Goal: Information Seeking & Learning: Check status

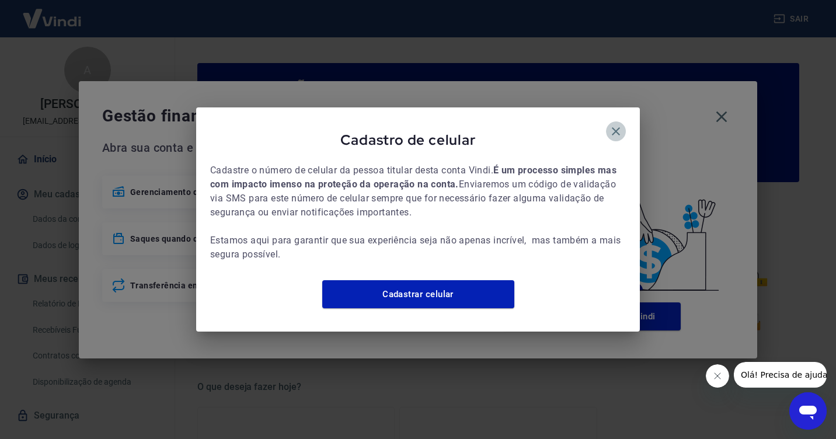
click at [615, 124] on icon "button" at bounding box center [616, 131] width 14 height 14
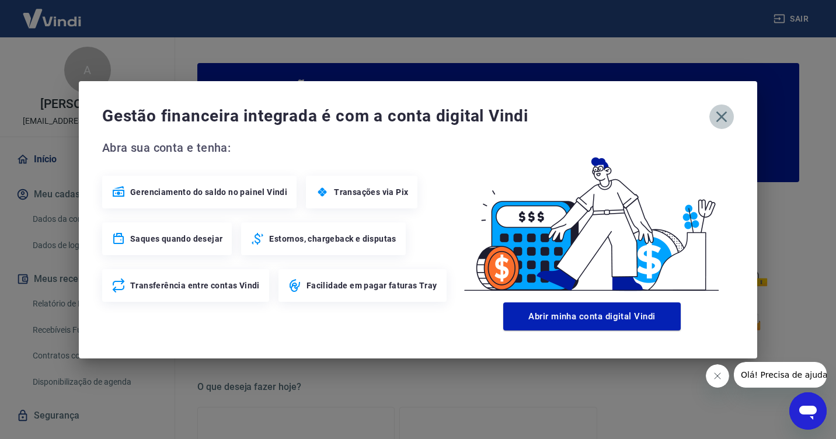
click at [726, 114] on icon "button" at bounding box center [721, 116] width 19 height 19
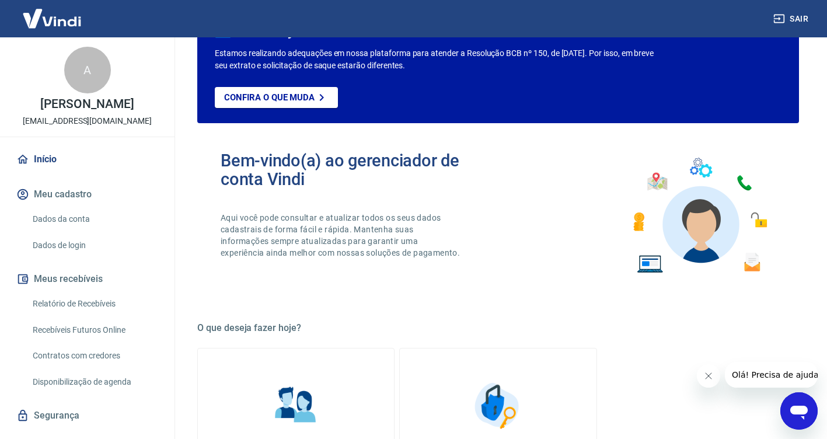
scroll to position [117, 0]
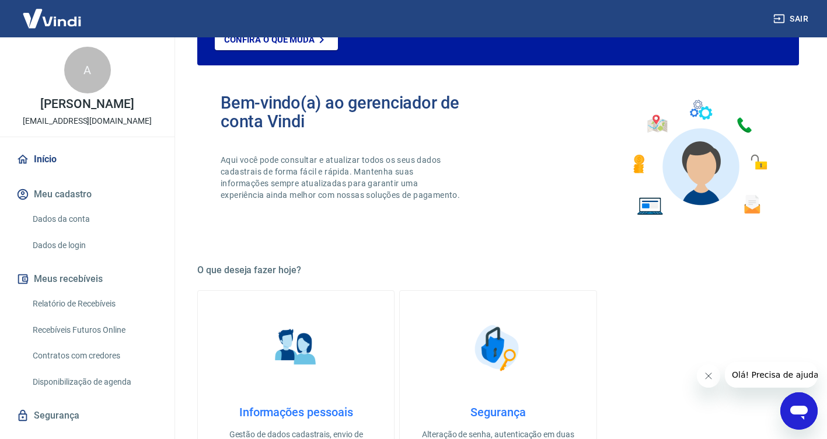
click at [58, 301] on link "Relatório de Recebíveis" at bounding box center [94, 304] width 132 height 24
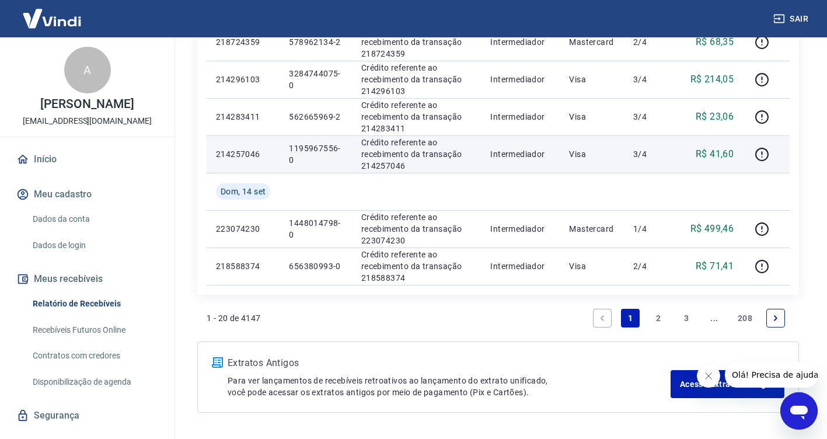
scroll to position [817, 0]
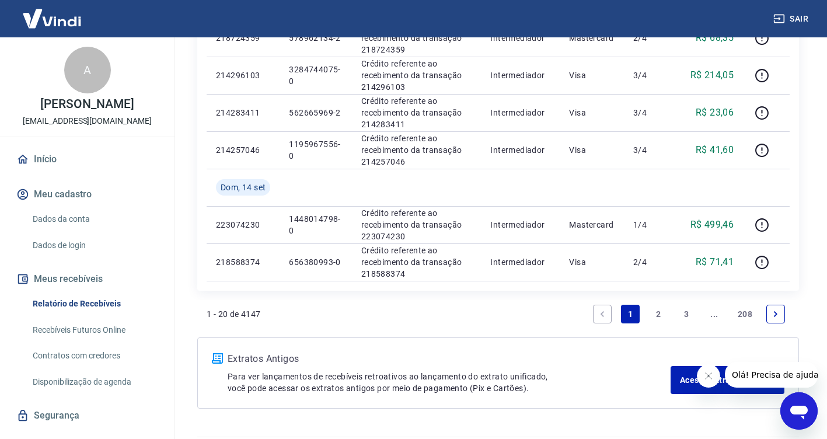
click at [712, 380] on button "Fechar mensagem da empresa" at bounding box center [707, 375] width 23 height 23
click at [660, 312] on link "2" at bounding box center [658, 314] width 19 height 19
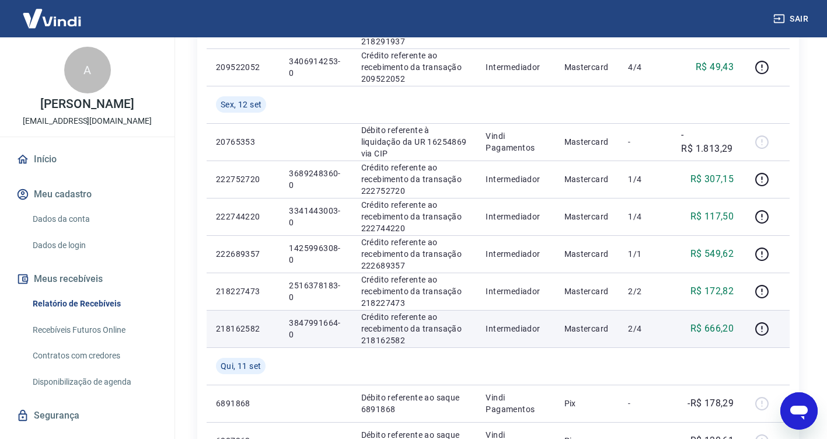
scroll to position [467, 0]
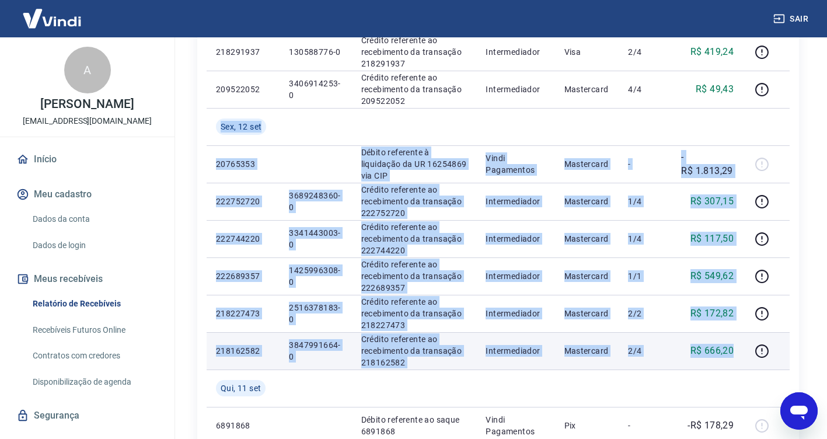
drag, startPoint x: 221, startPoint y: 126, endPoint x: 741, endPoint y: 338, distance: 561.9
click at [742, 339] on tbody "[DATE] 218580282 3664980555-1 Crédito referente ao recebimento da transação 218…" at bounding box center [498, 220] width 583 height 896
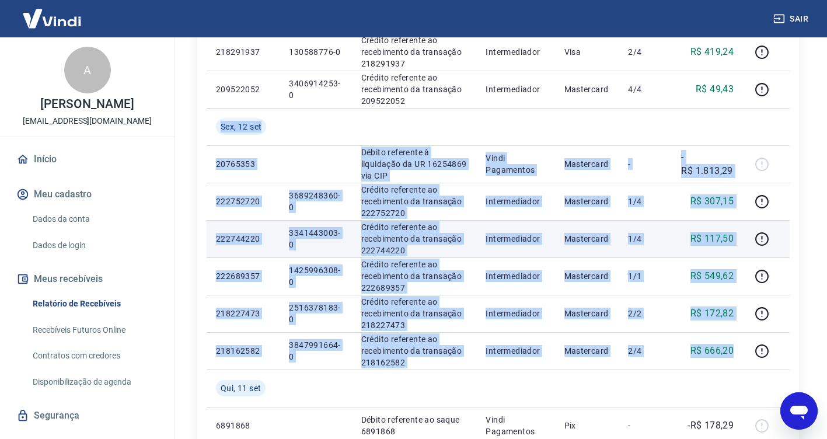
click at [512, 222] on td "Intermediador" at bounding box center [515, 238] width 78 height 37
